Goal: Browse casually

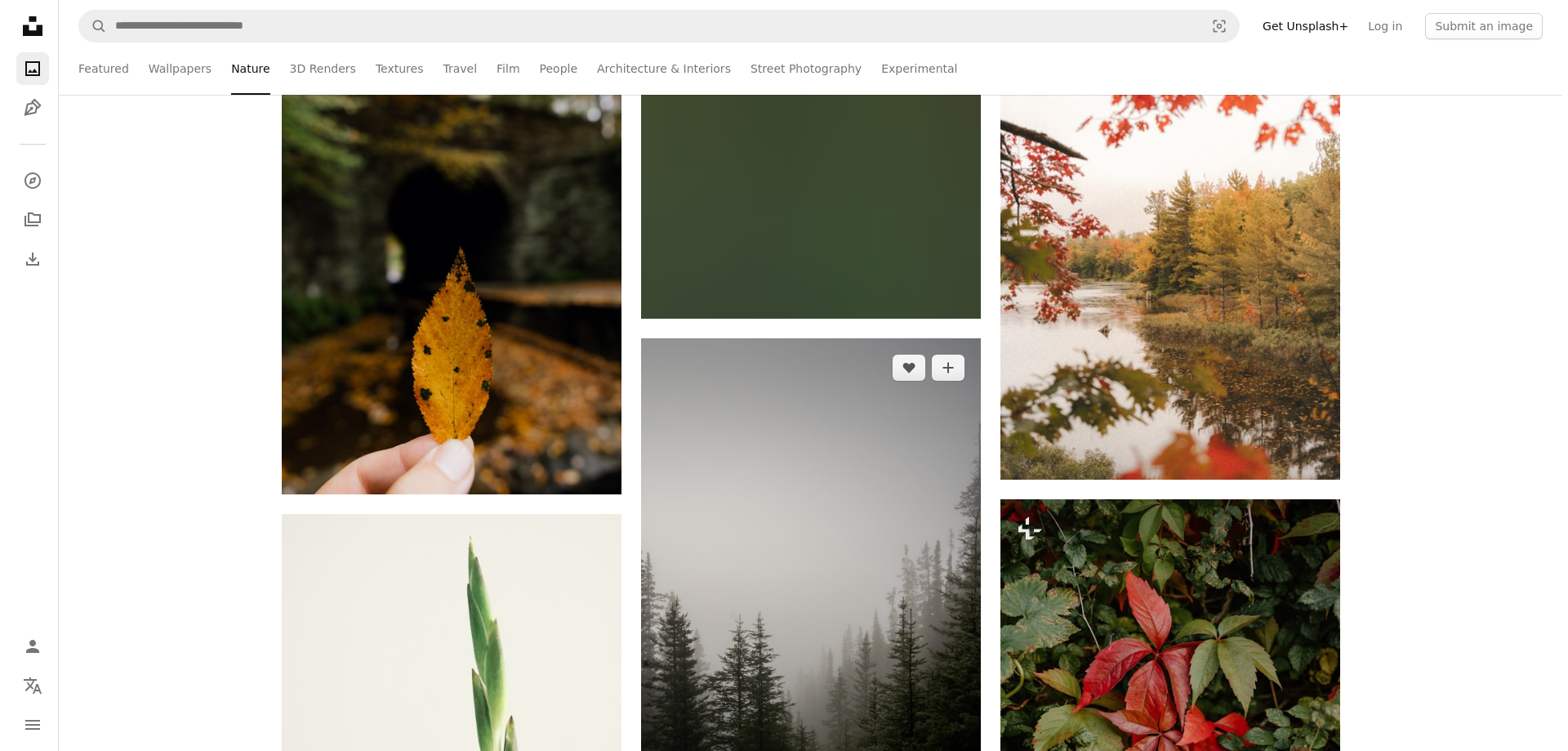
scroll to position [1797, 0]
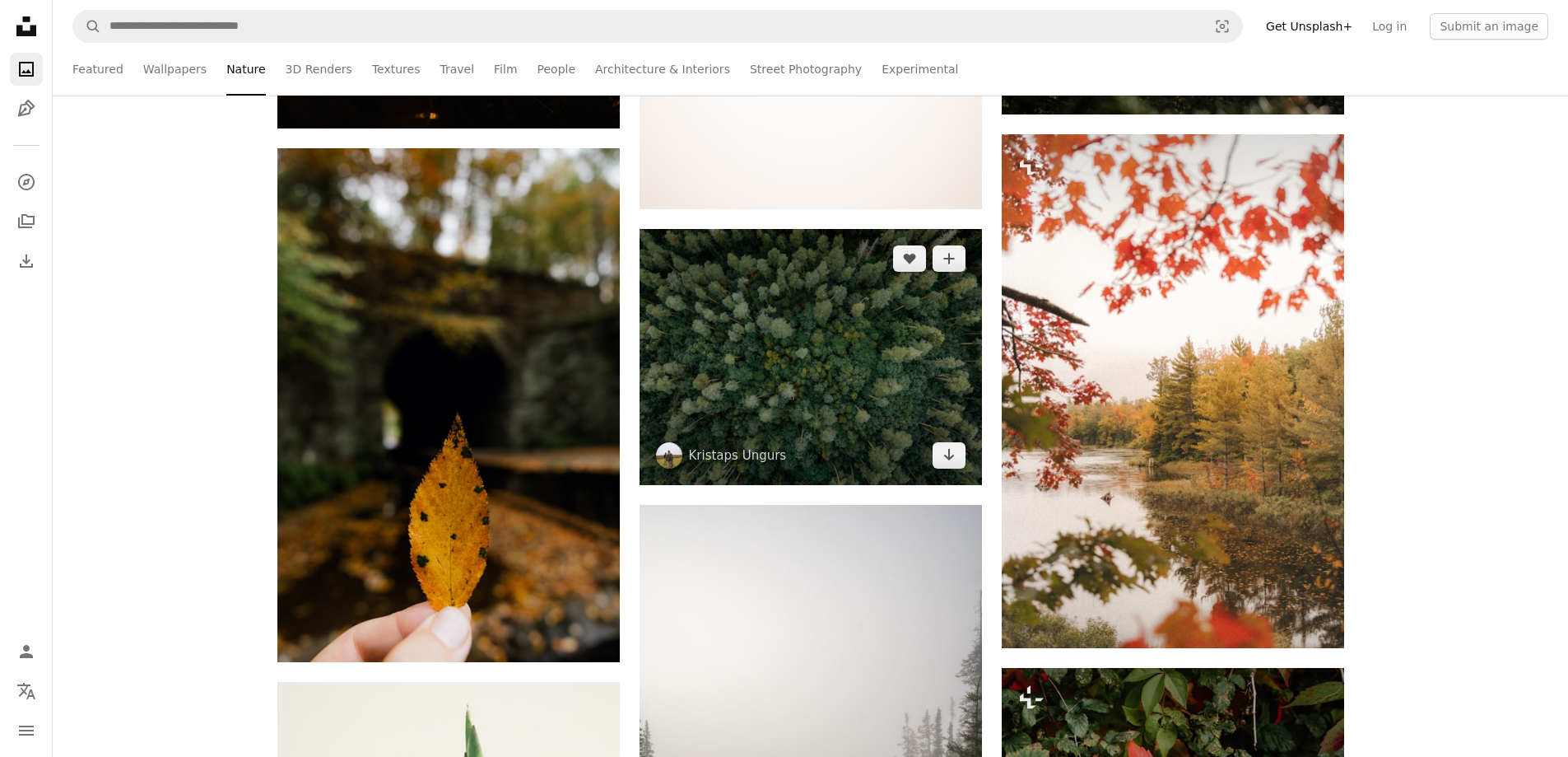
click at [873, 394] on img at bounding box center [811, 357] width 342 height 256
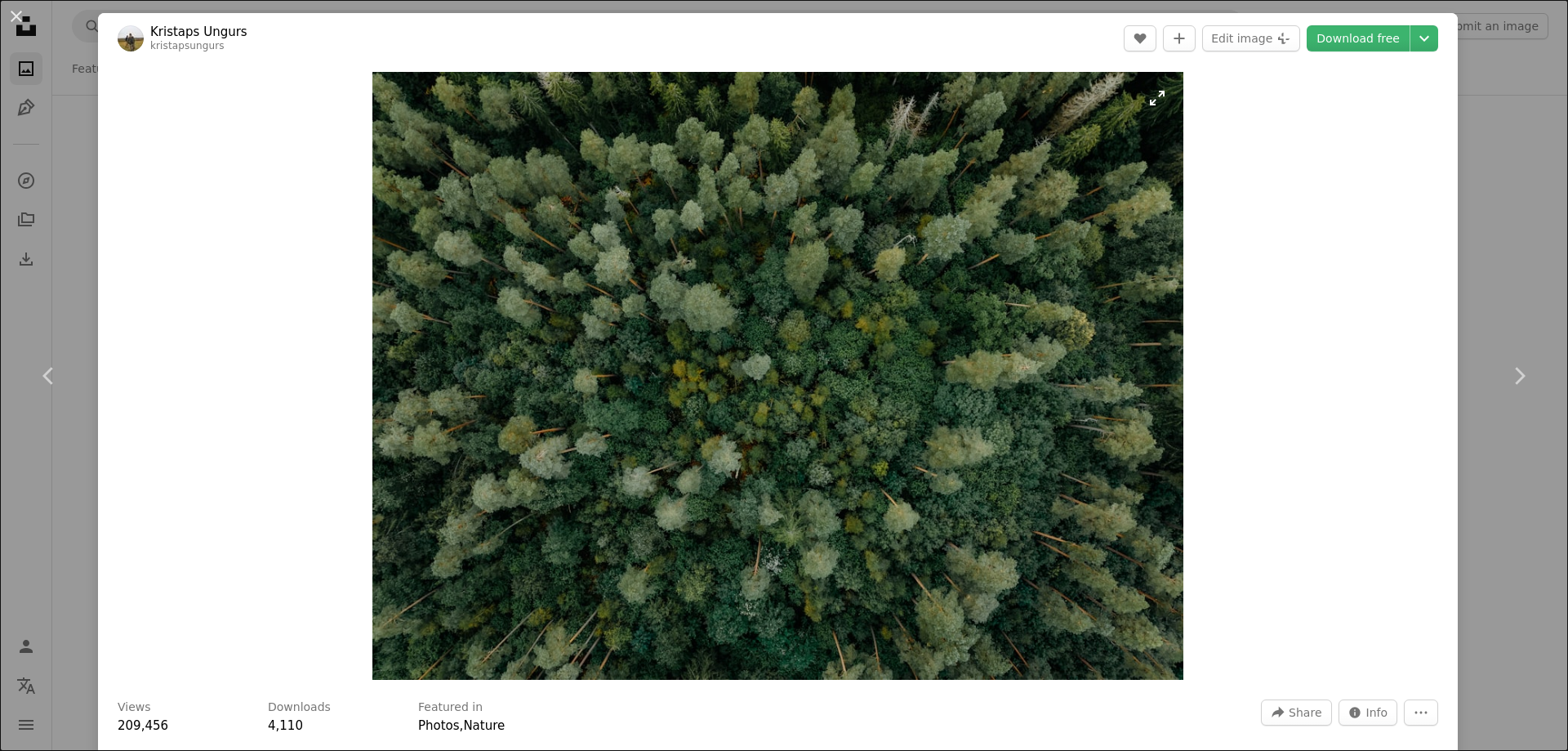
click at [941, 432] on img "Zoom in on this image" at bounding box center [779, 376] width 812 height 608
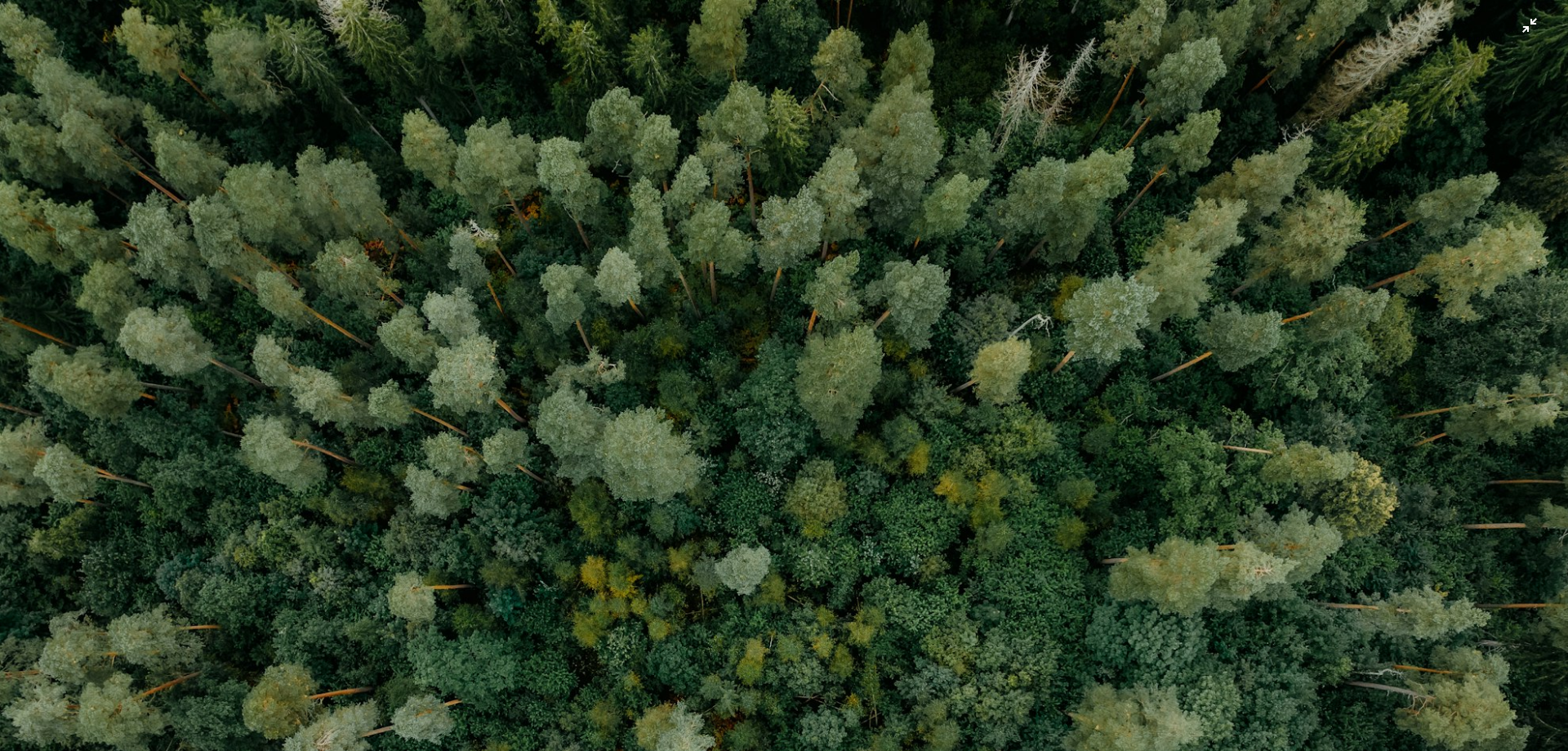
click at [961, 446] on img "Zoom out on this image" at bounding box center [784, 587] width 1570 height 1176
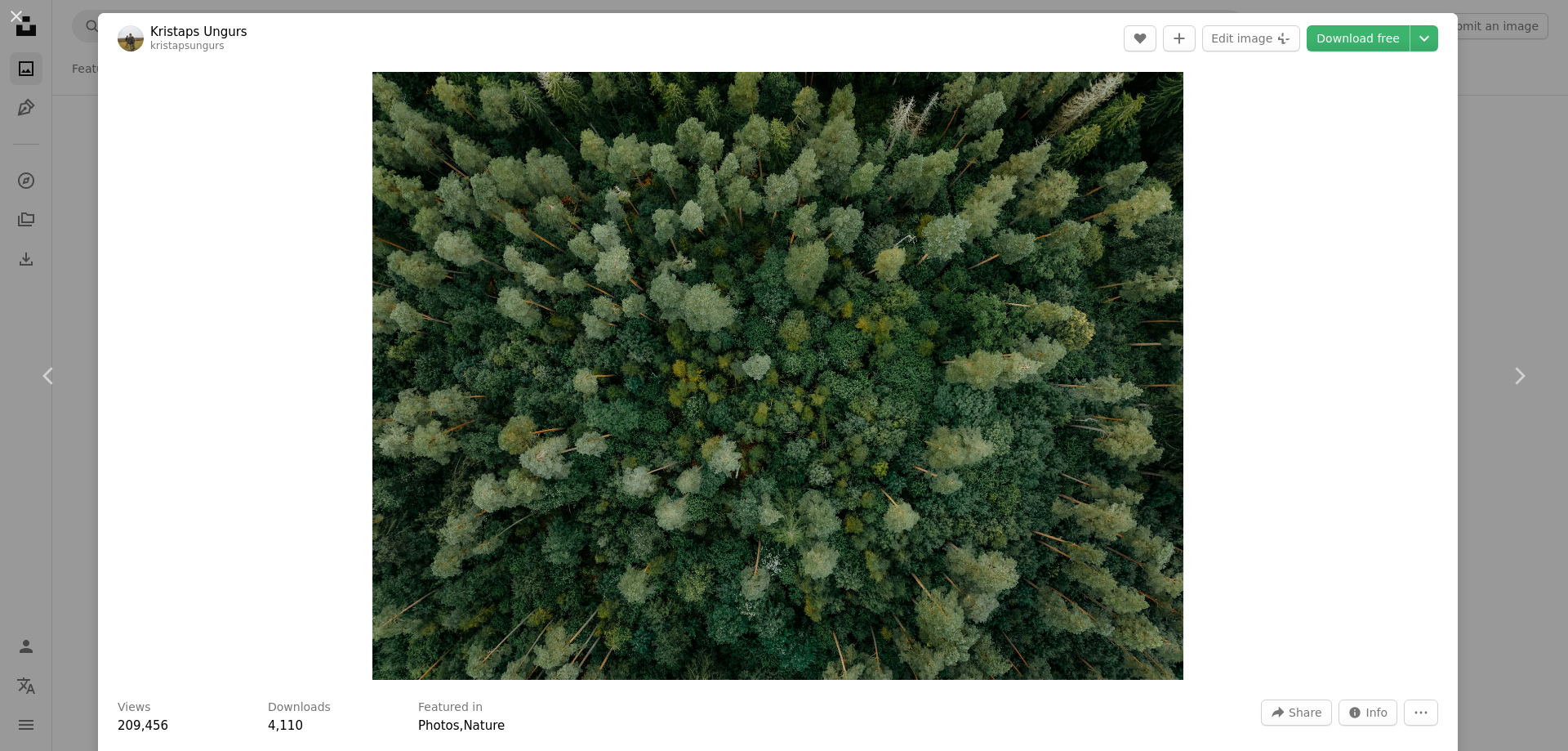
click at [1473, 257] on div "An X shape Chevron left Chevron right Kristaps Ungurs kristapsungurs A heart A …" at bounding box center [784, 376] width 1568 height 751
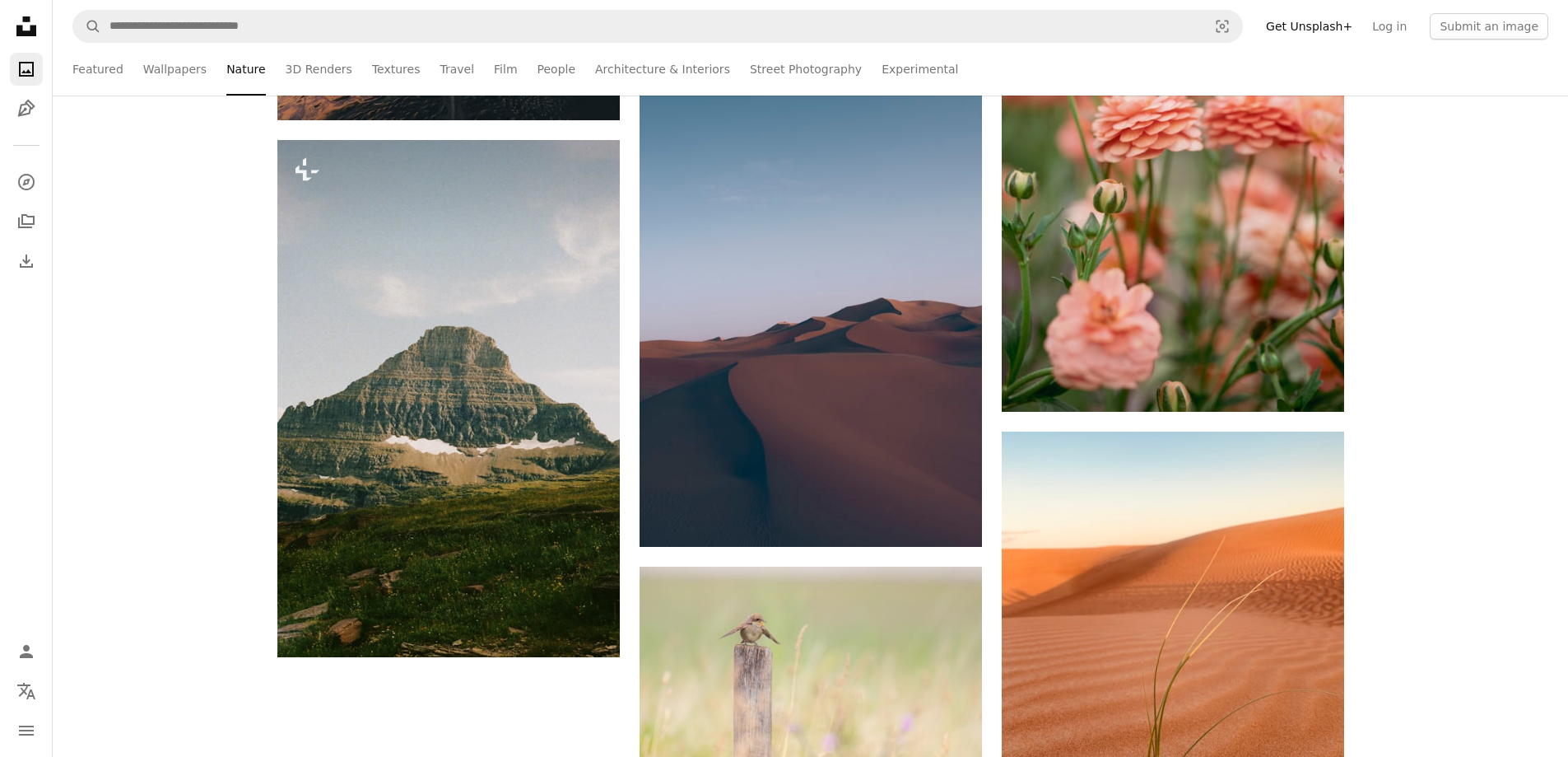
scroll to position [27508, 0]
